Goal: Task Accomplishment & Management: Use online tool/utility

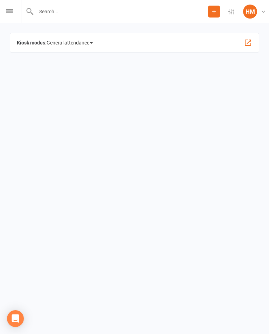
click at [113, 15] on input "text" at bounding box center [121, 12] width 174 height 10
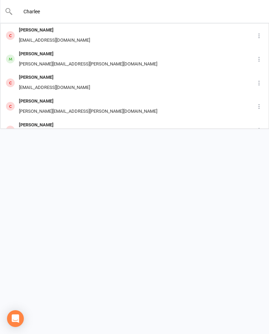
type input "Charlee"
click at [27, 49] on div "Charlee King" at bounding box center [88, 54] width 143 height 10
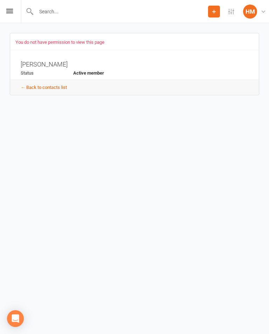
click at [92, 13] on input "text" at bounding box center [121, 12] width 174 height 10
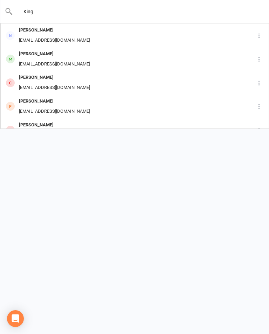
type input "King"
click at [26, 31] on div "Ben King" at bounding box center [54, 30] width 75 height 10
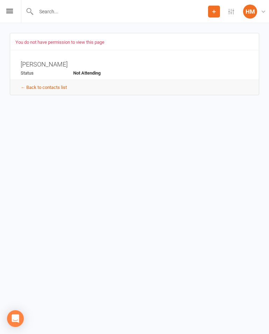
click at [81, 8] on input "text" at bounding box center [121, 12] width 174 height 10
click at [77, 16] on input "text" at bounding box center [135, 12] width 244 height 10
click at [155, 40] on div "You do not have permission to view this page" at bounding box center [135, 45] width 250 height 12
click at [13, 7] on div "Prospect Member Non-attending contact Add Settings Event Templates Appointment …" at bounding box center [134, 11] width 269 height 23
click at [8, 13] on icon at bounding box center [9, 11] width 7 height 5
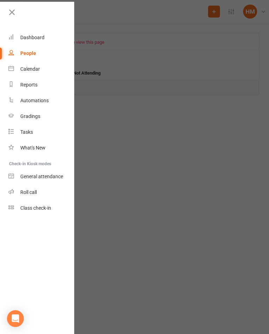
click at [43, 198] on link "Roll call" at bounding box center [41, 193] width 66 height 16
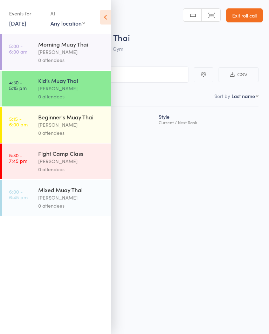
click at [106, 16] on icon at bounding box center [105, 17] width 11 height 15
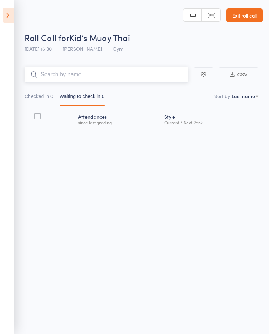
click at [133, 70] on input "search" at bounding box center [107, 75] width 164 height 16
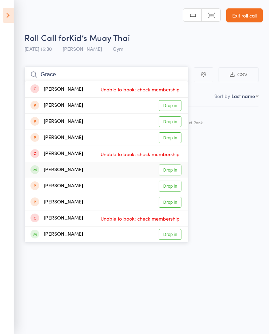
type input "Grace"
click at [171, 171] on link "Drop in" at bounding box center [170, 170] width 23 height 11
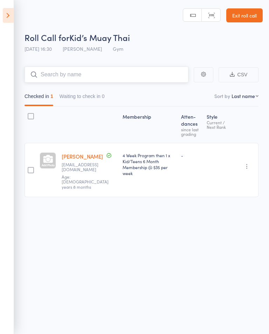
type input "l"
type input "p"
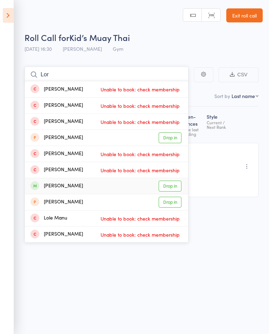
type input "Lor"
click at [161, 179] on div "Lorenzo Combs Drop in" at bounding box center [106, 186] width 163 height 16
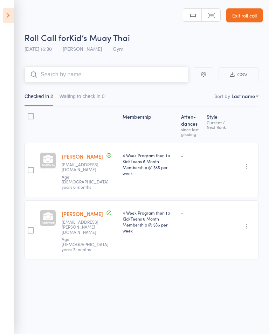
click at [61, 83] on input "search" at bounding box center [107, 75] width 164 height 16
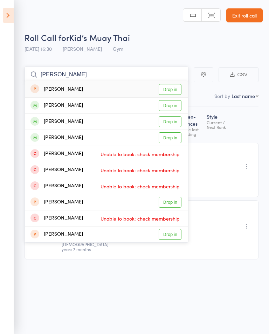
type input "Rob"
click at [176, 105] on link "Drop in" at bounding box center [170, 105] width 23 height 11
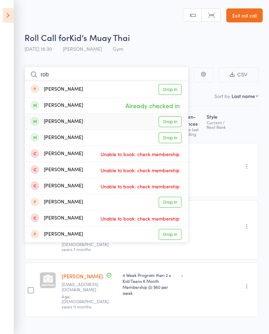
type input "rob"
click at [175, 120] on link "Drop in" at bounding box center [170, 121] width 23 height 11
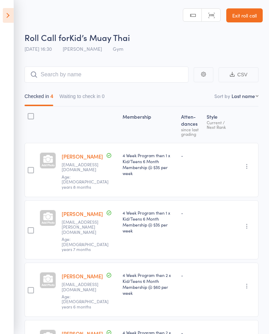
click at [13, 14] on icon at bounding box center [8, 15] width 11 height 15
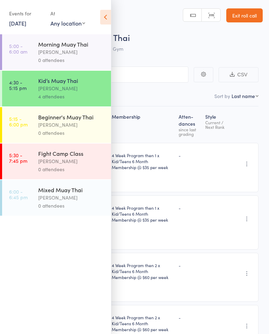
click at [82, 121] on div "Beginner's Muay Thai" at bounding box center [71, 117] width 67 height 8
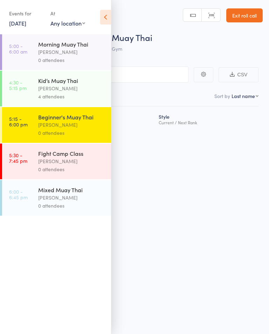
click at [104, 15] on icon at bounding box center [105, 17] width 11 height 15
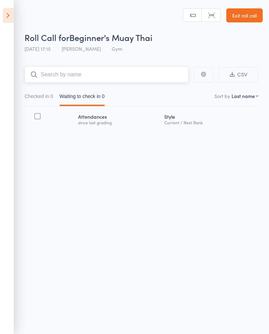
click at [69, 79] on input "search" at bounding box center [107, 75] width 164 height 16
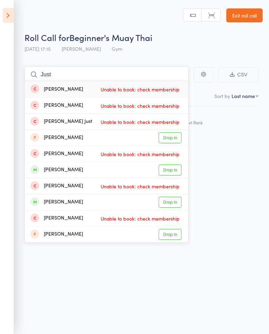
type input "Just"
click at [167, 172] on link "Drop in" at bounding box center [170, 170] width 23 height 11
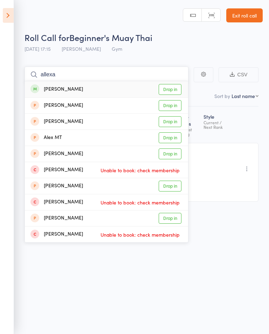
type input "allexa"
click at [172, 88] on link "Drop in" at bounding box center [170, 89] width 23 height 11
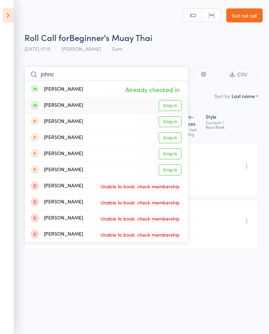
type input "johnc"
click at [176, 108] on link "Drop in" at bounding box center [170, 105] width 23 height 11
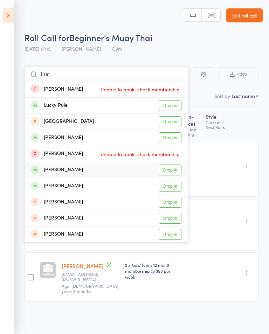
type input "Luc"
click at [171, 165] on link "Drop in" at bounding box center [170, 170] width 23 height 11
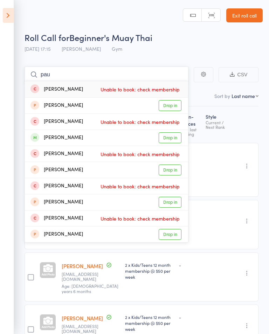
type input "pau"
click at [172, 133] on link "Drop in" at bounding box center [170, 137] width 23 height 11
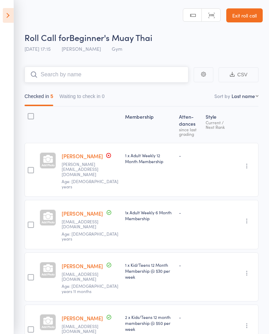
click at [90, 78] on input "search" at bounding box center [107, 75] width 164 height 16
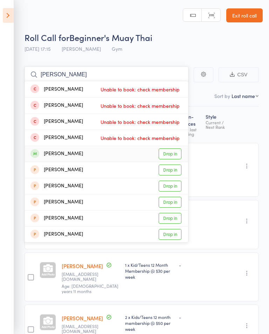
type input "Dill"
click at [171, 150] on link "Drop in" at bounding box center [170, 153] width 23 height 11
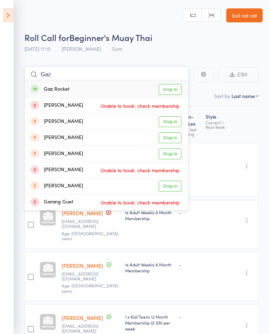
type input "Gaz"
click at [169, 89] on link "Drop in" at bounding box center [170, 89] width 23 height 11
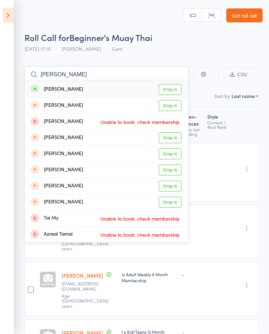
type input "tami"
click at [170, 92] on link "Drop in" at bounding box center [170, 89] width 23 height 11
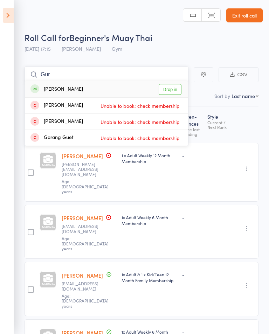
type input "Gur"
click at [166, 87] on link "Drop in" at bounding box center [170, 89] width 23 height 11
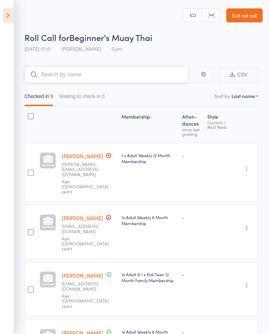
type input "J"
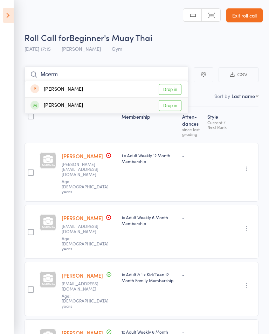
type input "Mcerm"
click at [166, 106] on link "Drop in" at bounding box center [170, 105] width 23 height 11
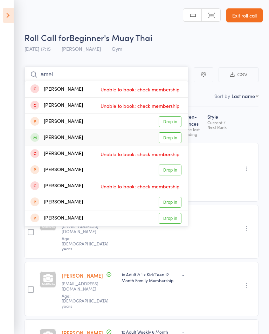
type input "amel"
click at [173, 136] on link "Drop in" at bounding box center [170, 137] width 23 height 11
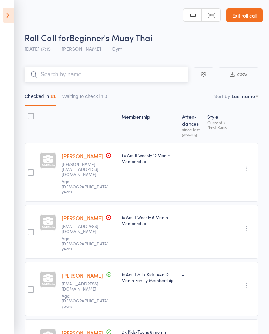
click at [105, 78] on input "search" at bounding box center [107, 75] width 164 height 16
click at [106, 73] on input "search" at bounding box center [107, 75] width 164 height 16
click at [87, 78] on input "search" at bounding box center [107, 75] width 164 height 16
type input "P"
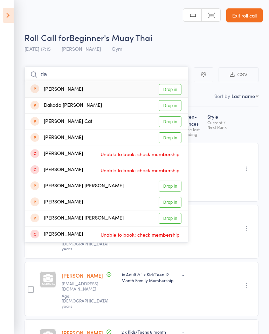
type input "da"
click at [12, 14] on icon at bounding box center [8, 15] width 11 height 15
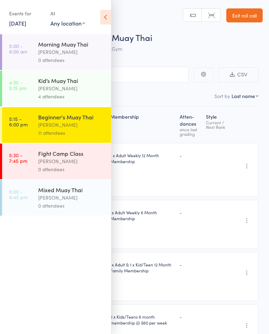
click at [42, 201] on div "Kris Valevicius" at bounding box center [71, 198] width 67 height 8
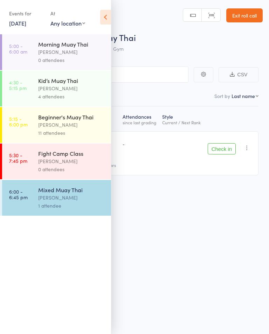
click at [104, 15] on icon at bounding box center [105, 17] width 11 height 15
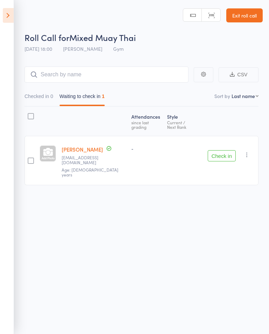
click at [221, 150] on button "Check in" at bounding box center [222, 155] width 28 height 11
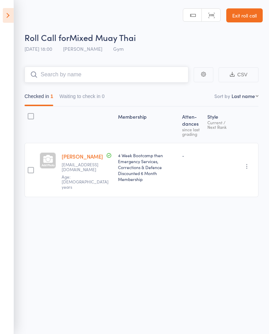
click at [70, 79] on input "search" at bounding box center [107, 75] width 164 height 16
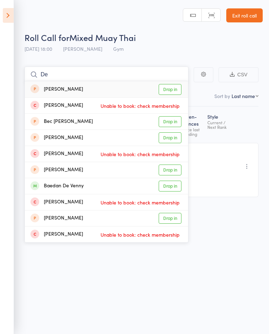
type input "De"
click at [163, 189] on link "Drop in" at bounding box center [170, 186] width 23 height 11
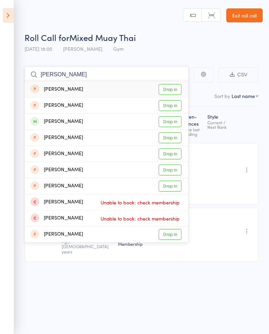
type input "James"
click at [174, 120] on link "Drop in" at bounding box center [170, 121] width 23 height 11
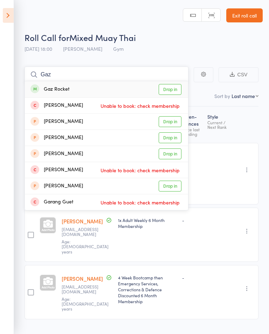
type input "Gaz"
click at [170, 91] on link "Drop in" at bounding box center [170, 89] width 23 height 11
